Goal: Information Seeking & Learning: Learn about a topic

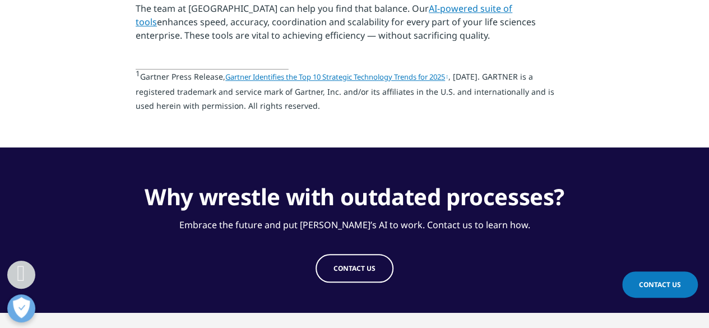
scroll to position [2630, 0]
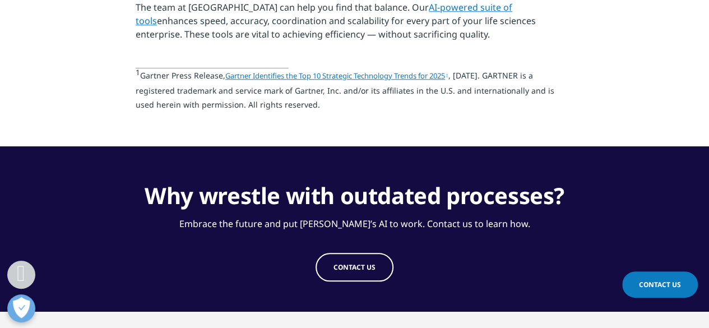
drag, startPoint x: 153, startPoint y: 266, endPoint x: 103, endPoint y: 155, distance: 122.6
click at [103, 155] on section "Why wrestle with outdated processes? Embrace the future and put IQVIA’s AI to w…" at bounding box center [354, 228] width 709 height 165
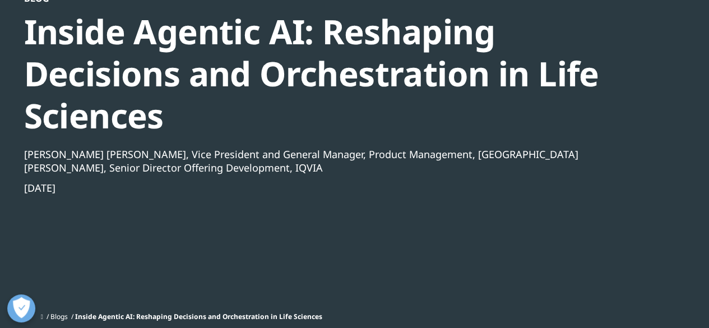
scroll to position [115, 0]
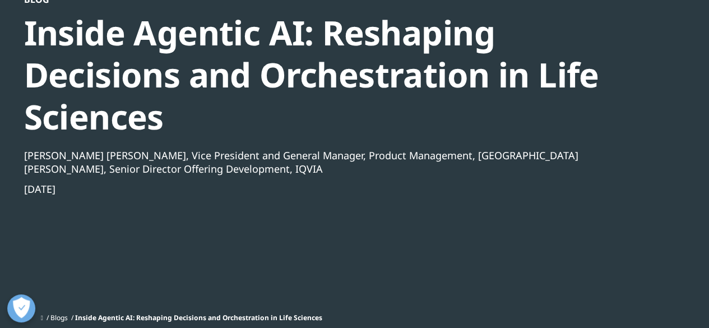
click at [604, 94] on link "Data and Information Management" at bounding box center [638, 88] width 131 height 25
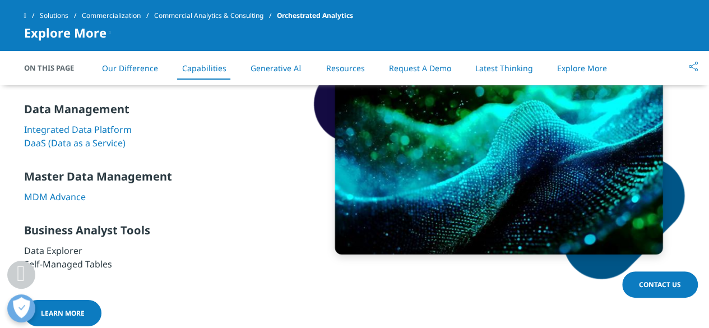
scroll to position [1816, 0]
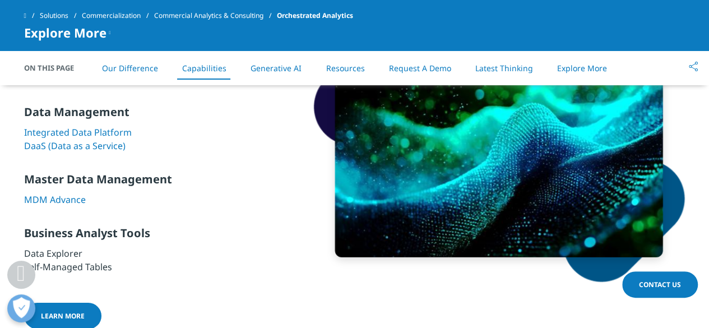
click at [80, 132] on link "Integrated Data Platform" at bounding box center [78, 132] width 108 height 12
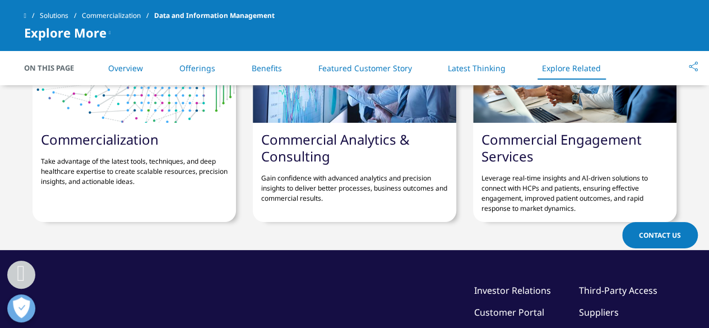
scroll to position [2435, 0]
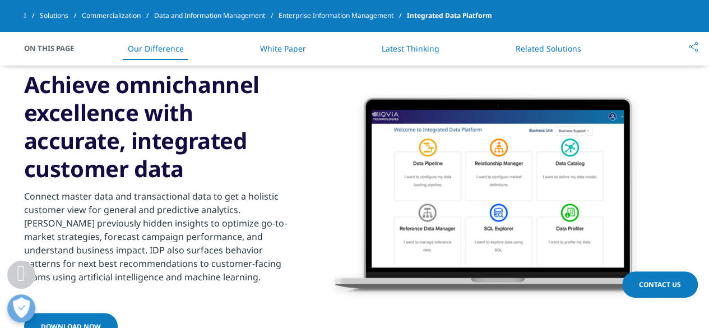
scroll to position [739, 0]
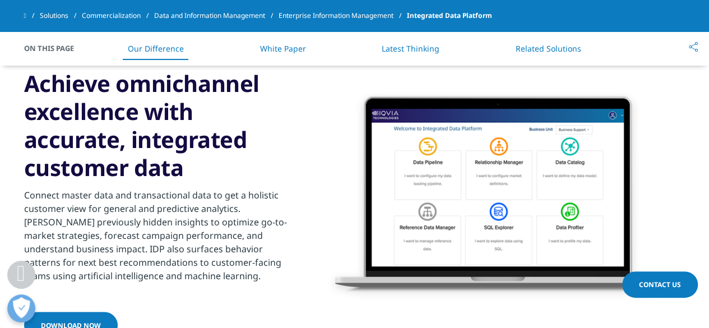
click at [300, 227] on div "FACT SHEET Achieve omnichannel excellence with accurate, integrated customer da…" at bounding box center [354, 196] width 661 height 343
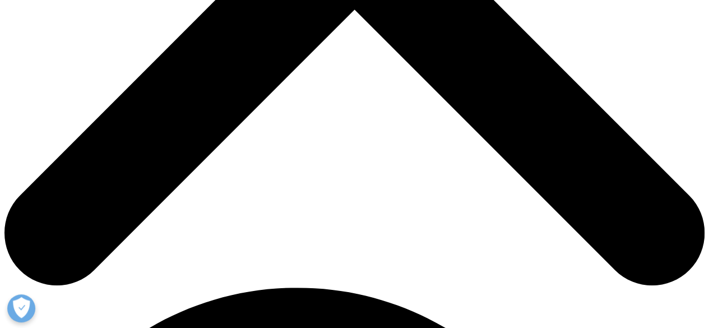
scroll to position [430, 0]
